Goal: Information Seeking & Learning: Check status

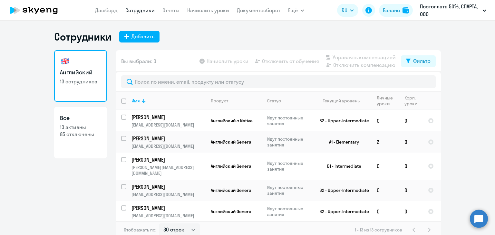
select select "30"
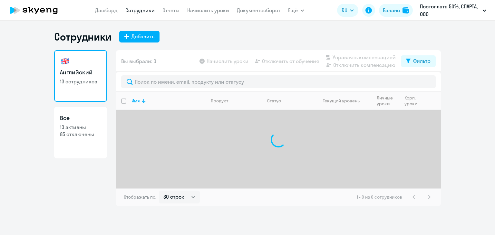
select select "30"
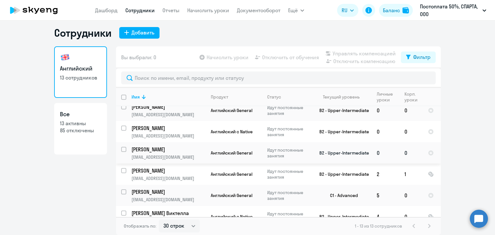
scroll to position [168, 0]
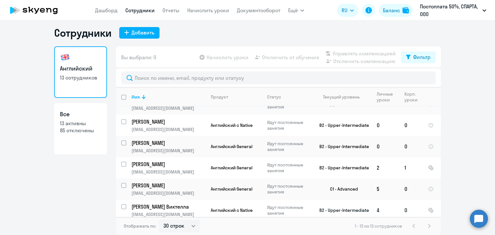
click at [323, 202] on td "B2 - Upper-Intermediate" at bounding box center [342, 210] width 60 height 21
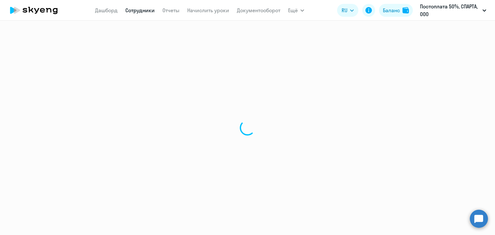
select select "english"
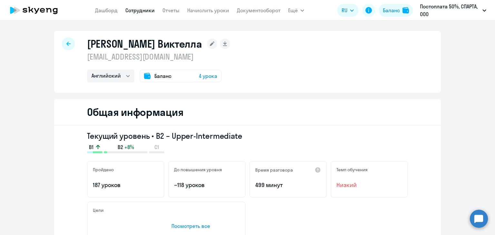
click at [66, 43] on icon at bounding box center [68, 44] width 4 height 5
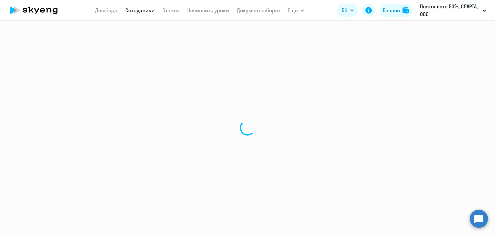
select select "30"
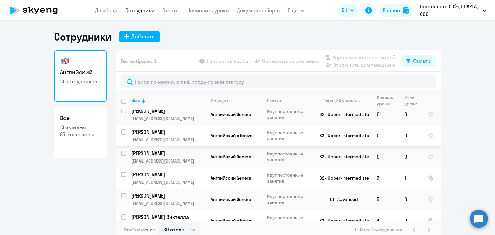
scroll to position [168, 0]
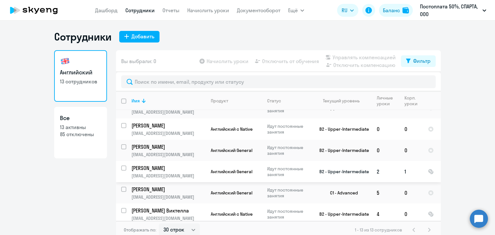
click at [308, 173] on p "Идут постоянные занятия" at bounding box center [289, 172] width 44 height 12
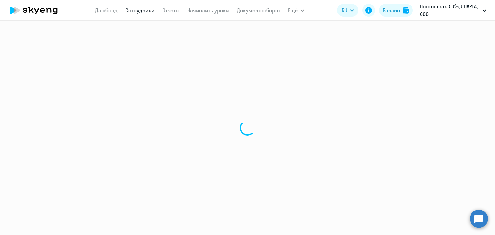
select select "english"
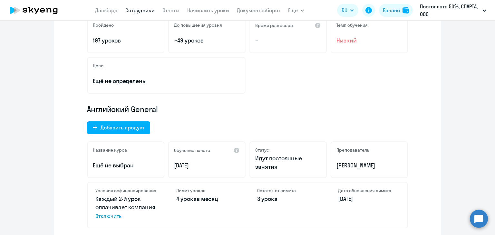
scroll to position [129, 0]
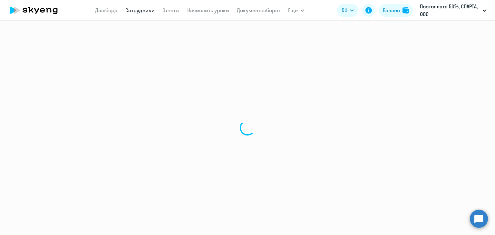
select select "30"
